Goal: Browse casually

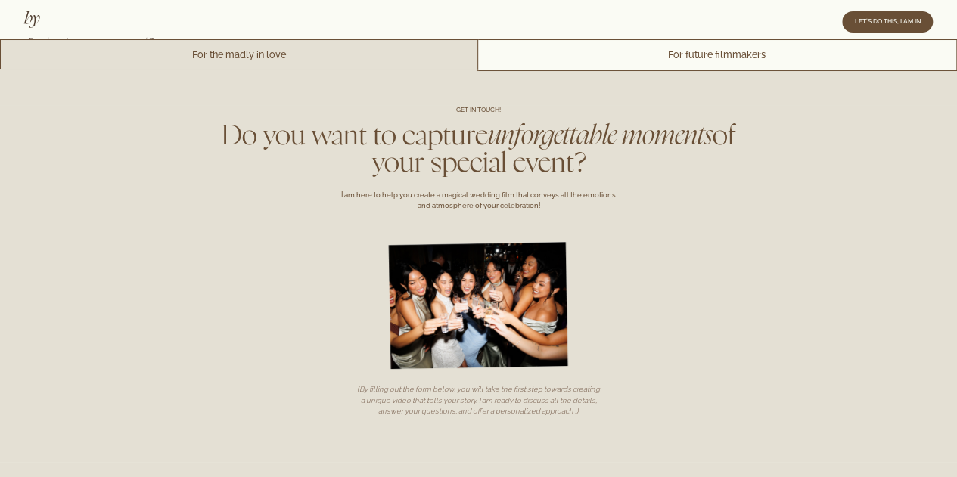
click at [225, 53] on link "For the madly in love" at bounding box center [239, 55] width 478 height 32
click at [57, 16] on link "by [PERSON_NAME]" at bounding box center [88, 32] width 129 height 45
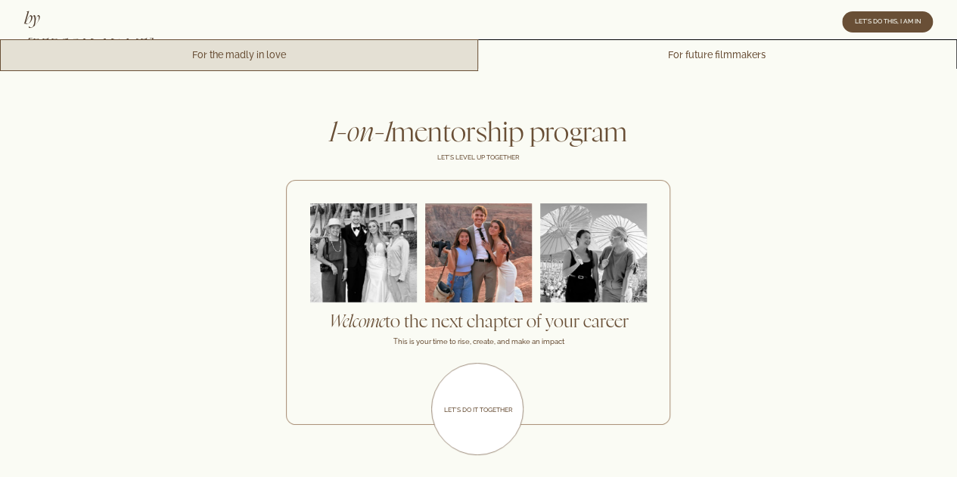
click at [315, 61] on link "For the madly in love" at bounding box center [239, 55] width 478 height 32
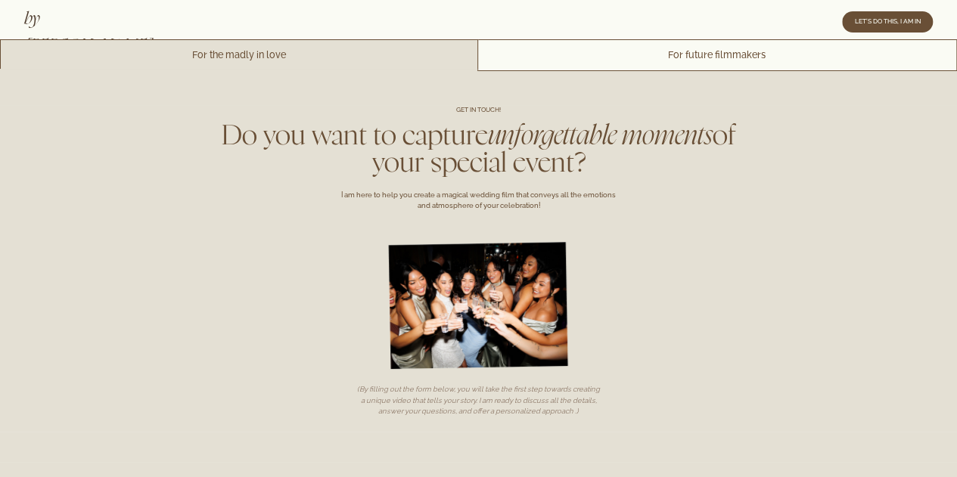
scroll to position [1, 0]
